Goal: Find specific page/section: Find specific page/section

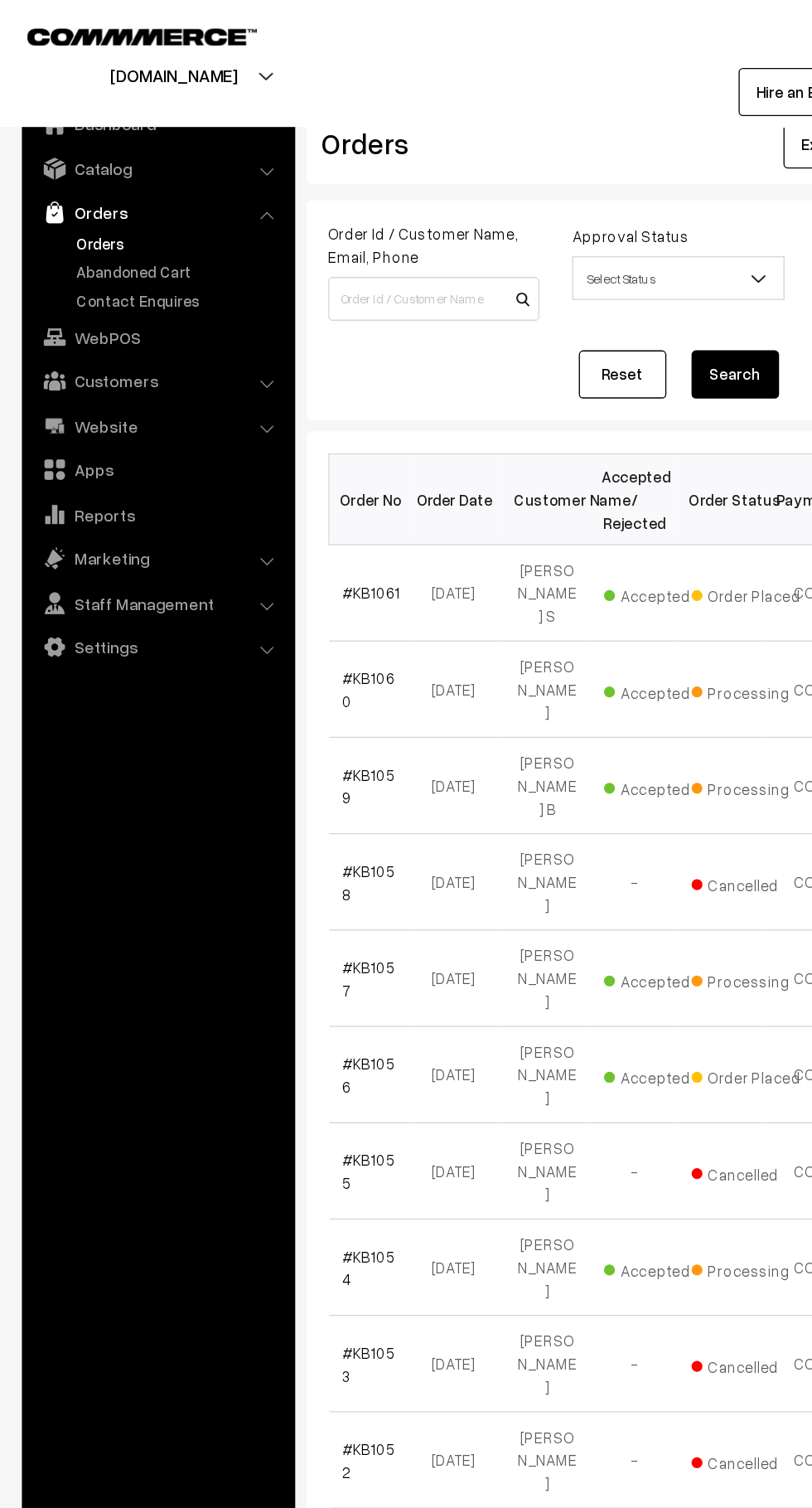
click at [151, 202] on link "Abandoned Cart" at bounding box center [136, 205] width 164 height 17
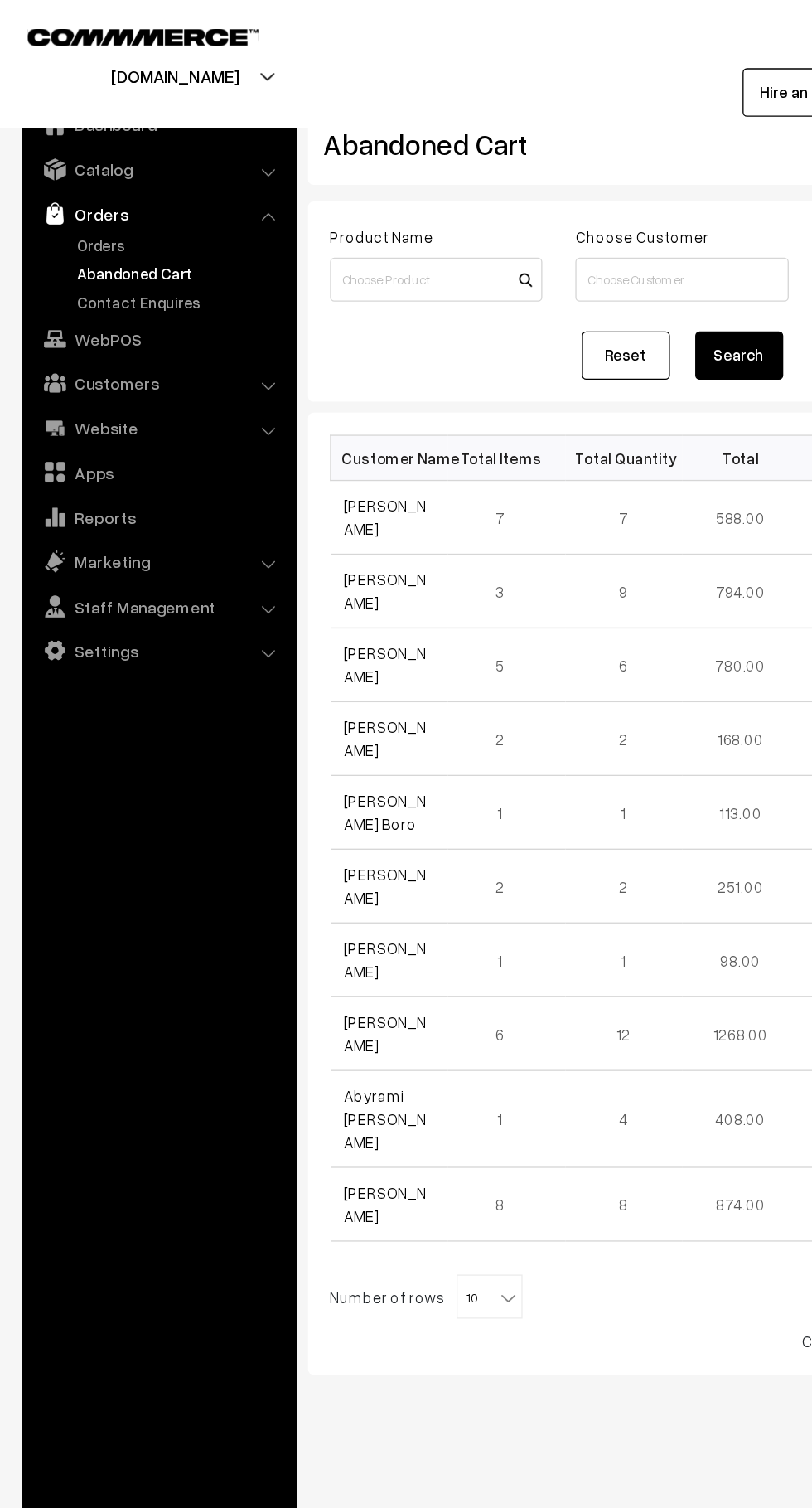
click at [139, 292] on link "Customers" at bounding box center [120, 288] width 197 height 29
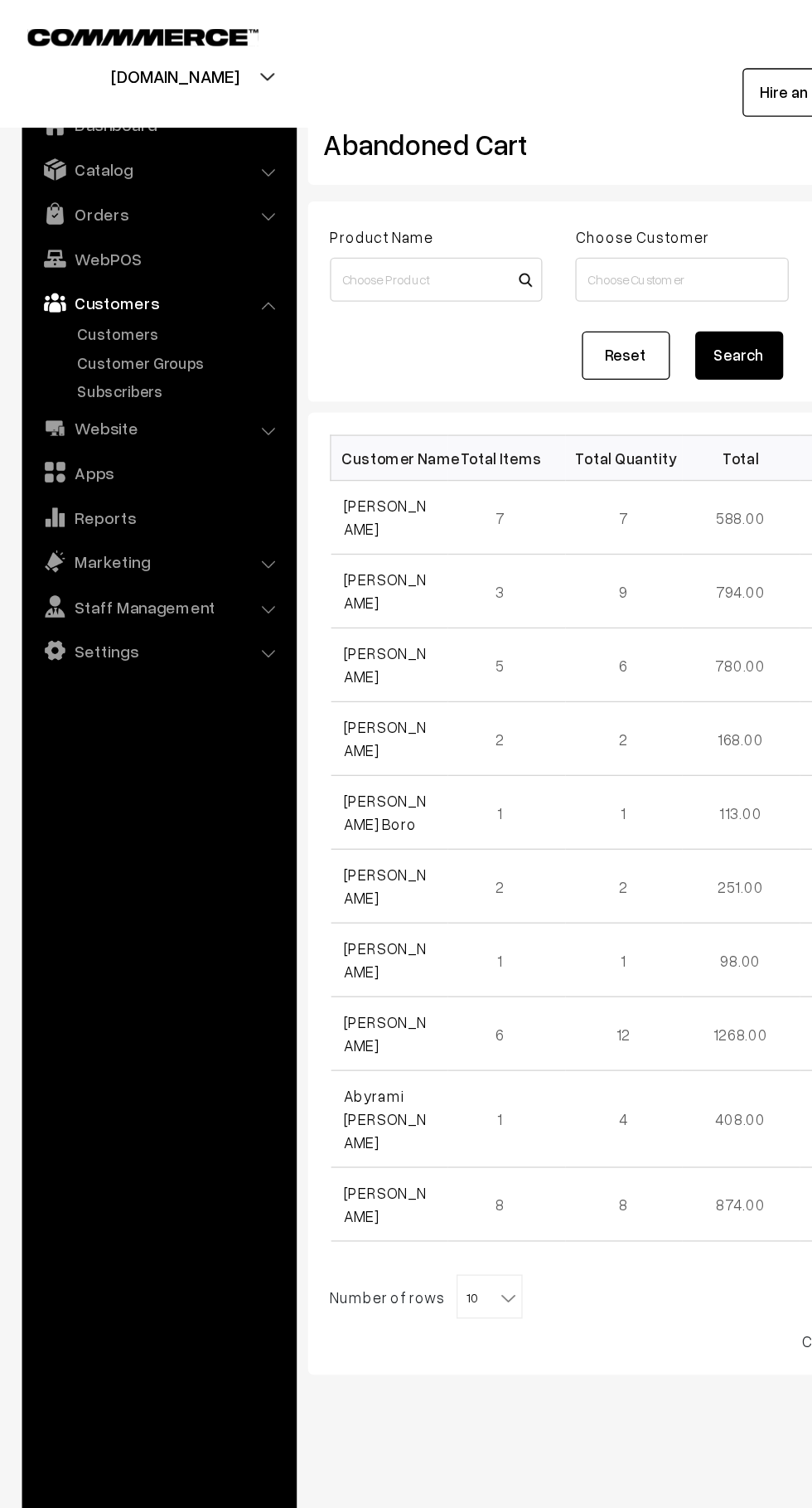
click at [118, 255] on link "Customers" at bounding box center [136, 251] width 164 height 17
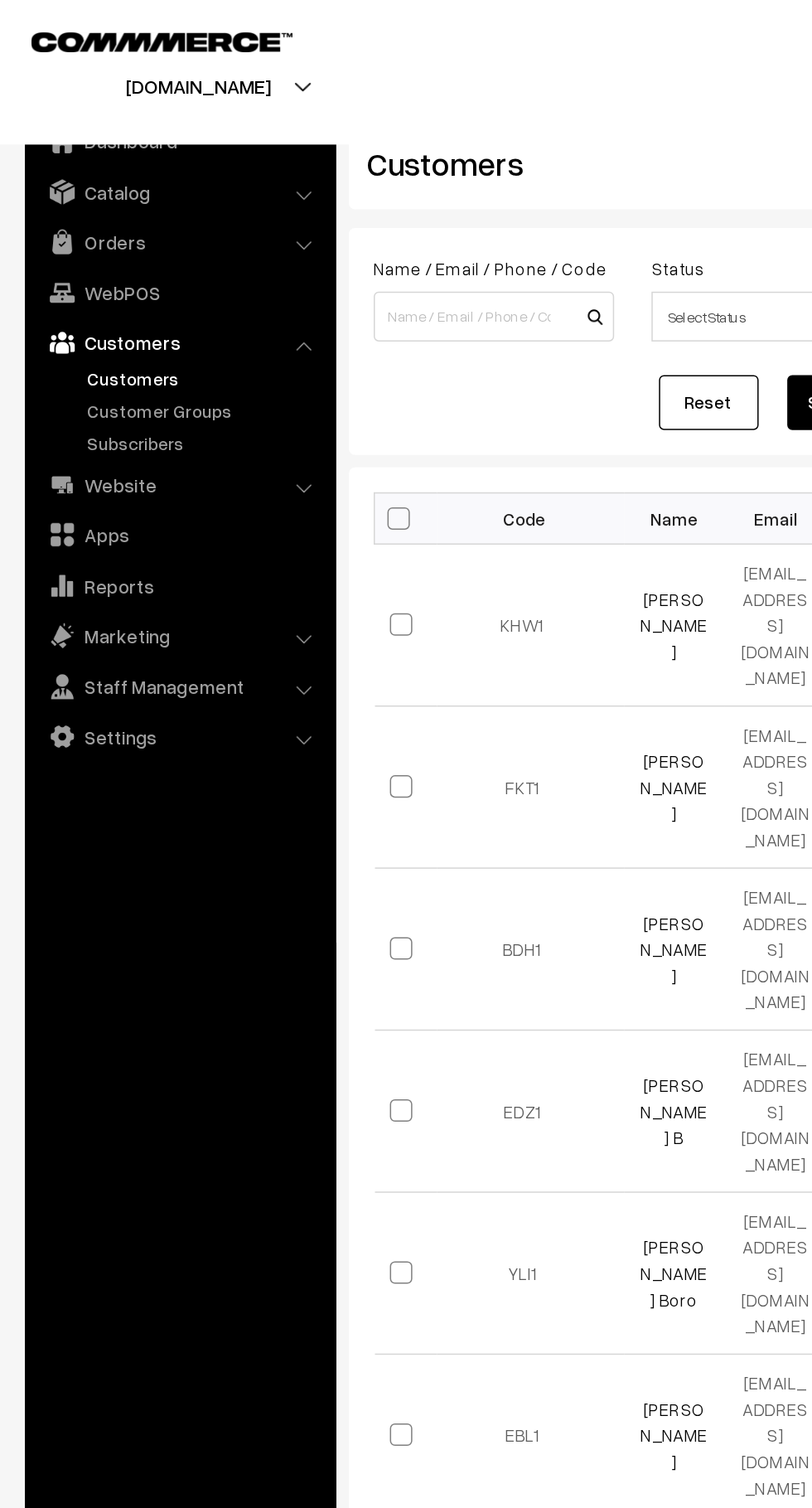
click at [151, 172] on link "Orders" at bounding box center [120, 161] width 197 height 29
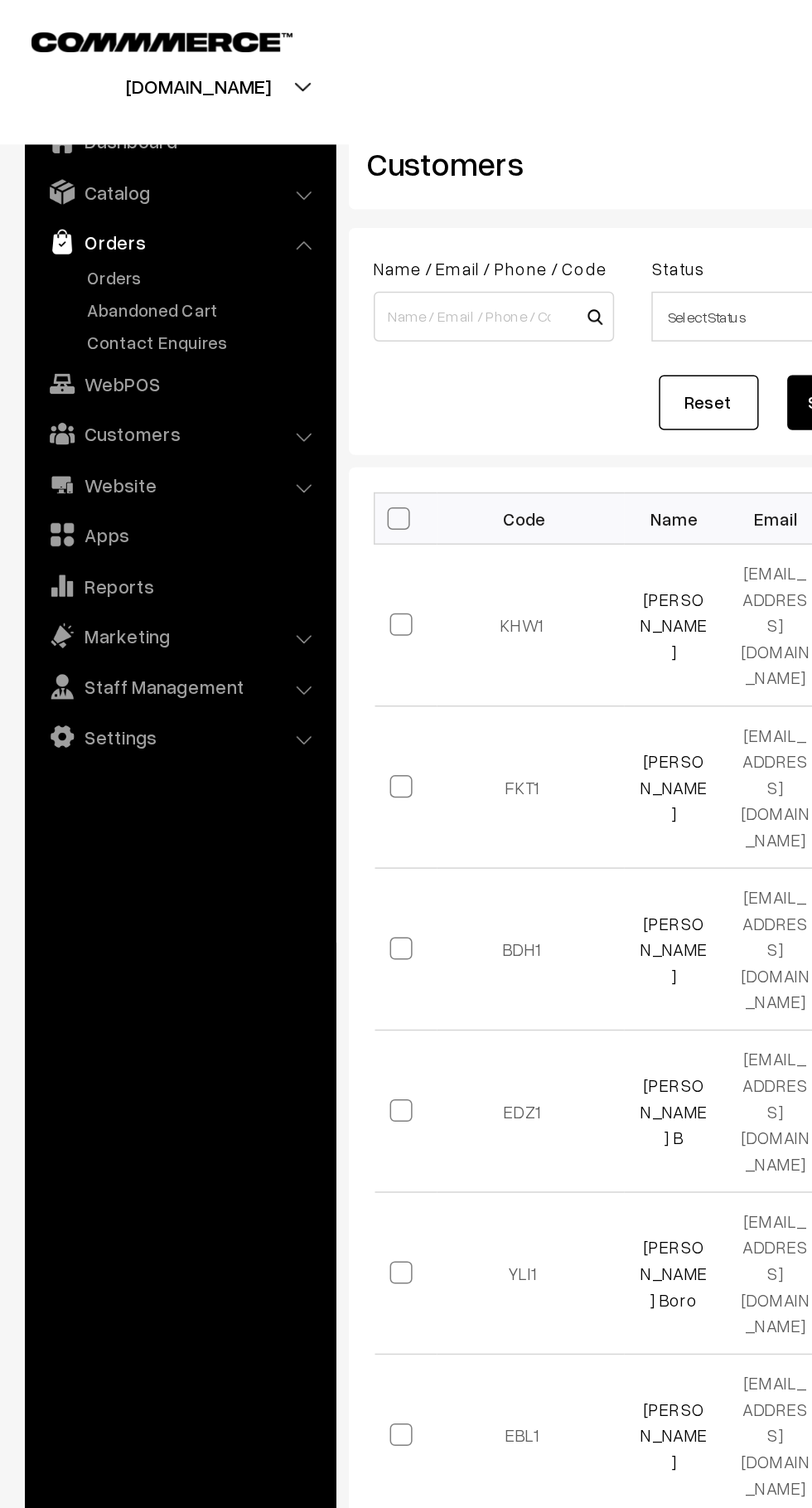
click at [132, 209] on link "Abandoned Cart" at bounding box center [136, 205] width 164 height 17
